Goal: Navigation & Orientation: Find specific page/section

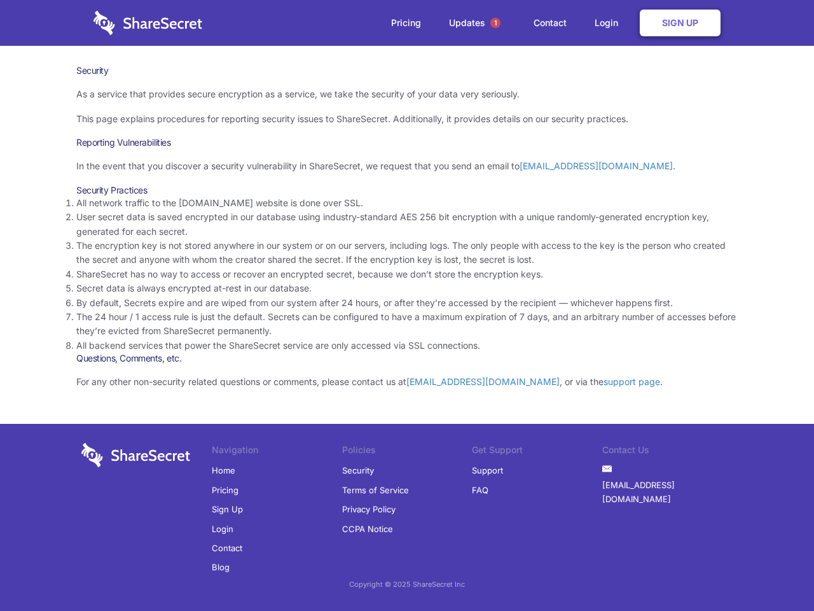
click at [407, 305] on li "By default, Secrets expire and are wiped from our system after 24 hours, or aft…" at bounding box center [406, 303] width 661 height 14
click at [495, 23] on span "1" at bounding box center [495, 23] width 10 height 10
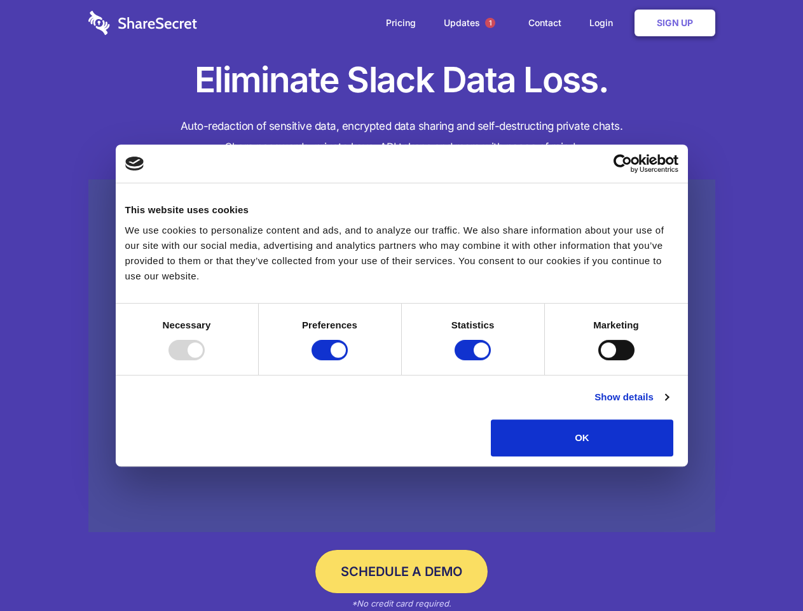
click at [205, 360] on div at bounding box center [187, 350] width 36 height 20
click at [348, 360] on input "Preferences" at bounding box center [330, 350] width 36 height 20
checkbox input "false"
click at [474, 360] on input "Statistics" at bounding box center [473, 350] width 36 height 20
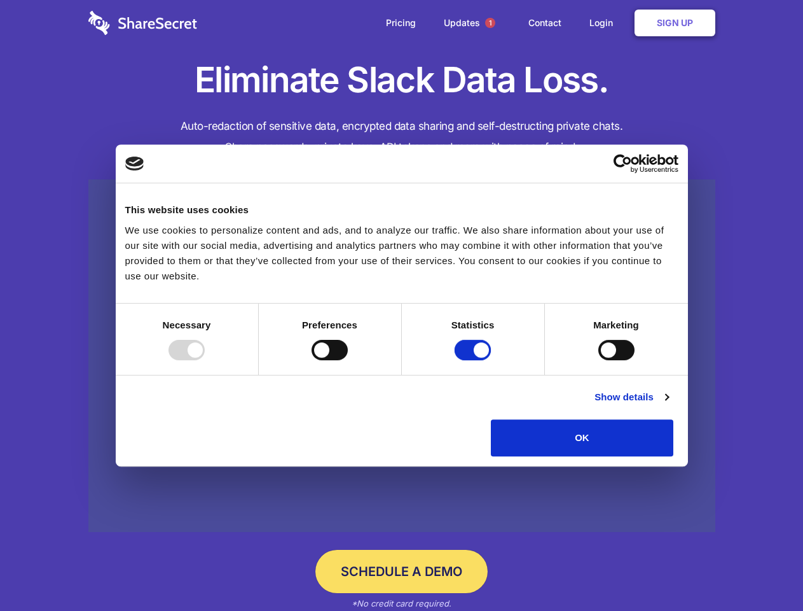
checkbox input "false"
click at [598, 360] on input "Marketing" at bounding box center [616, 350] width 36 height 20
checkbox input "true"
click at [668, 405] on link "Show details" at bounding box center [632, 396] width 74 height 15
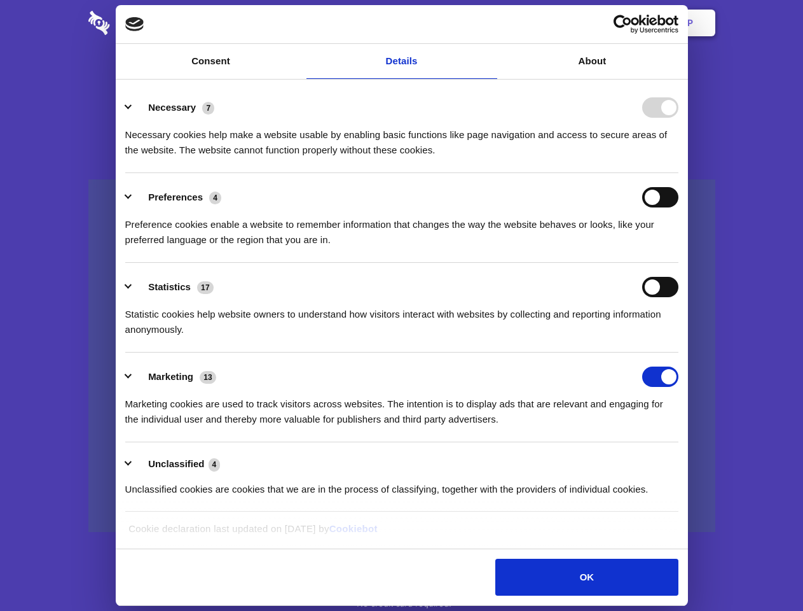
click at [679, 173] on li "Necessary 7 Necessary cookies help make a website usable by enabling basic func…" at bounding box center [401, 128] width 553 height 90
click at [490, 23] on span "1" at bounding box center [490, 23] width 10 height 10
